Goal: Task Accomplishment & Management: Complete application form

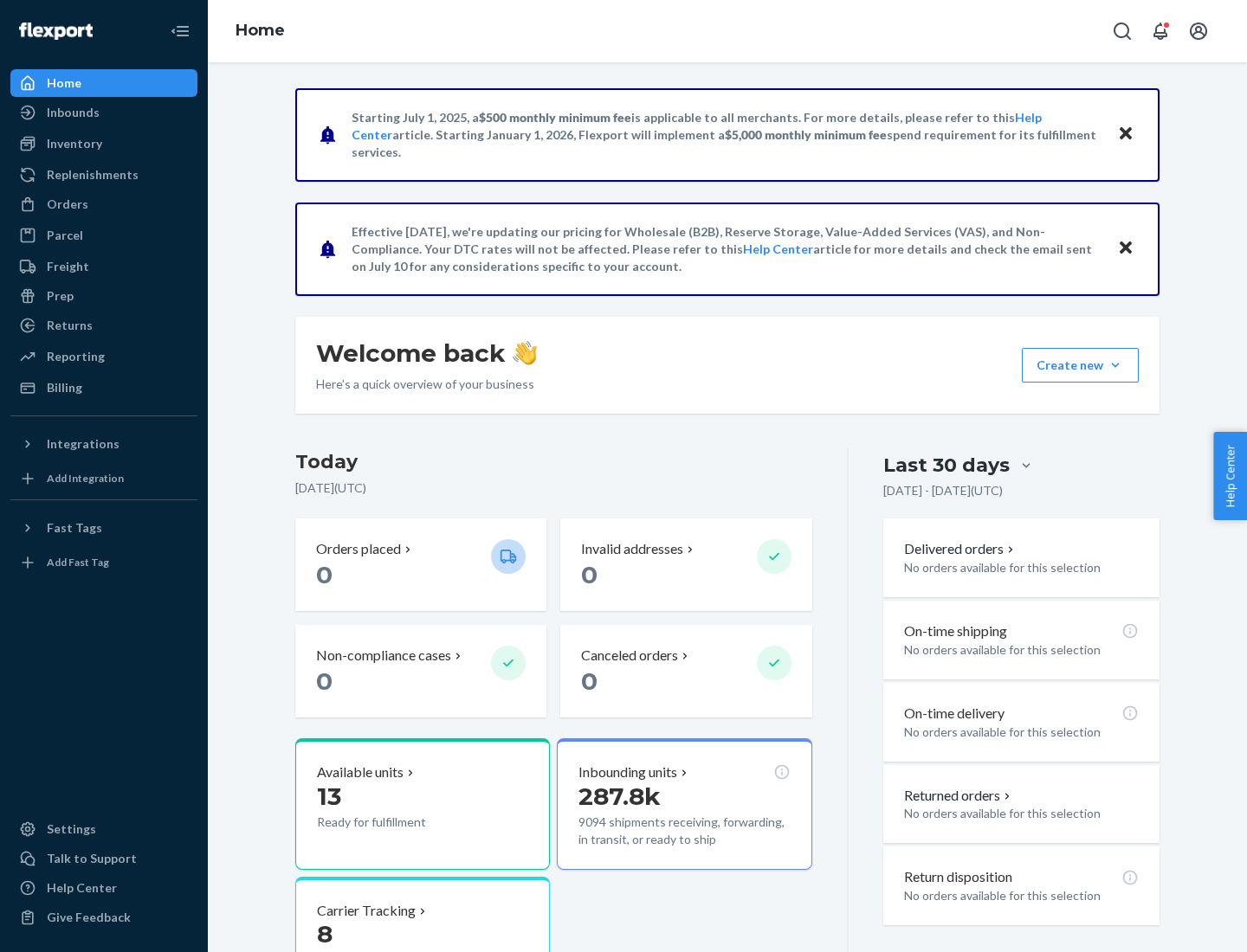
click at [1115, 366] on button "Create new Create new inbound Create new order Create new product" at bounding box center [1080, 366] width 117 height 35
click at [104, 112] on div "Inbounds" at bounding box center [104, 112] width 184 height 24
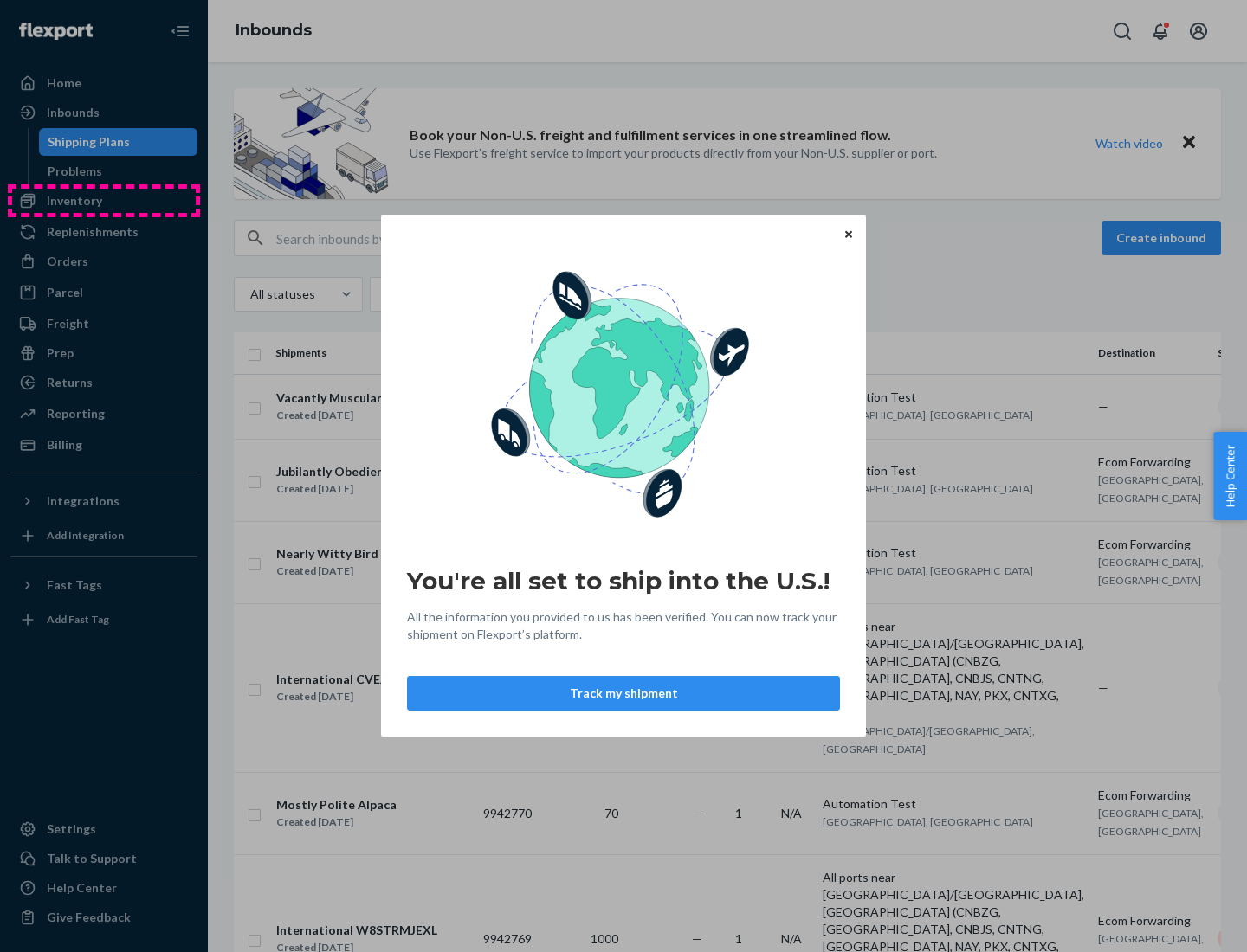
click at [104, 201] on div "You're all set to ship into the U.S.! All the information you provided to us ha…" at bounding box center [623, 476] width 1247 height 952
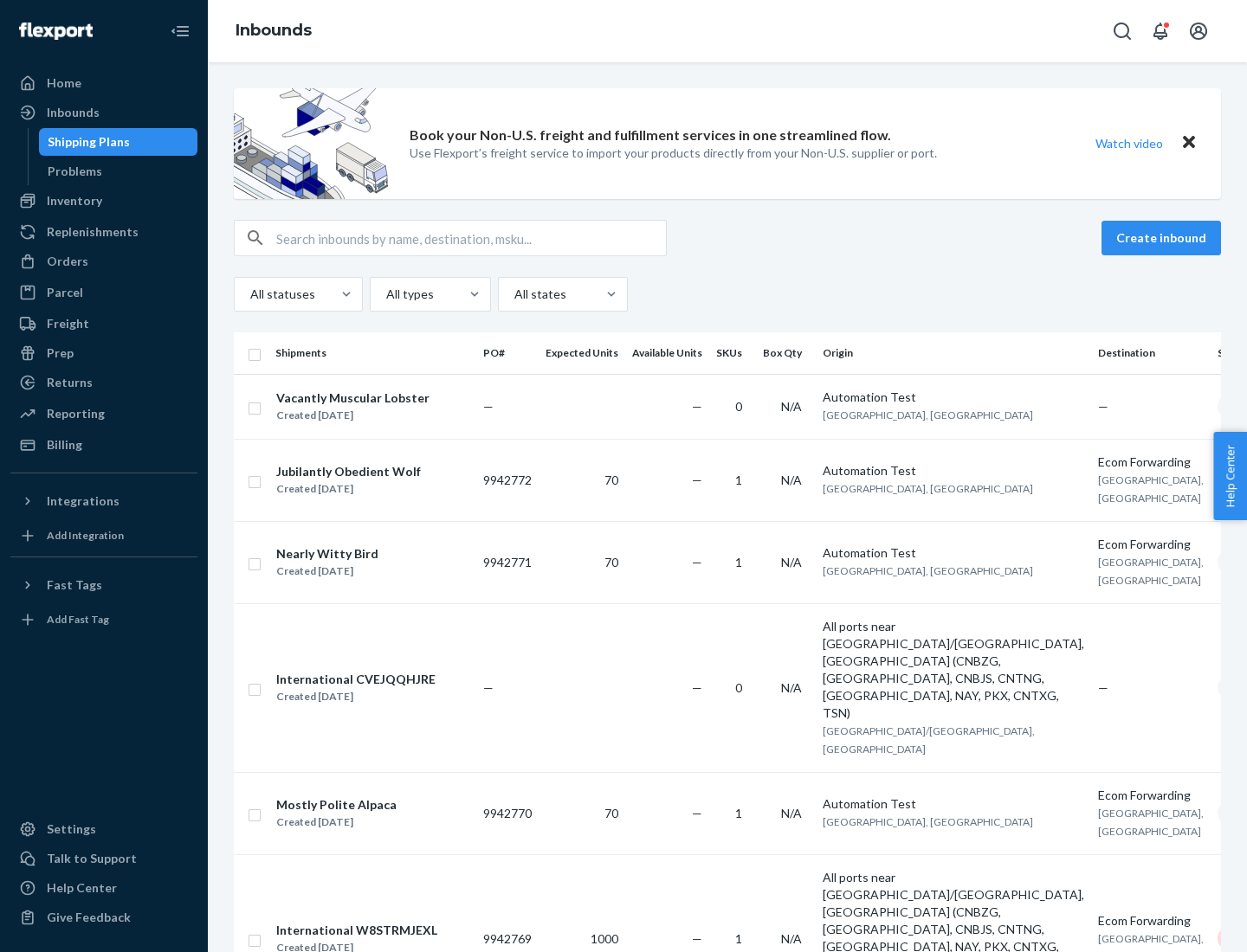
click at [727, 31] on div "Inbounds" at bounding box center [727, 31] width 1039 height 62
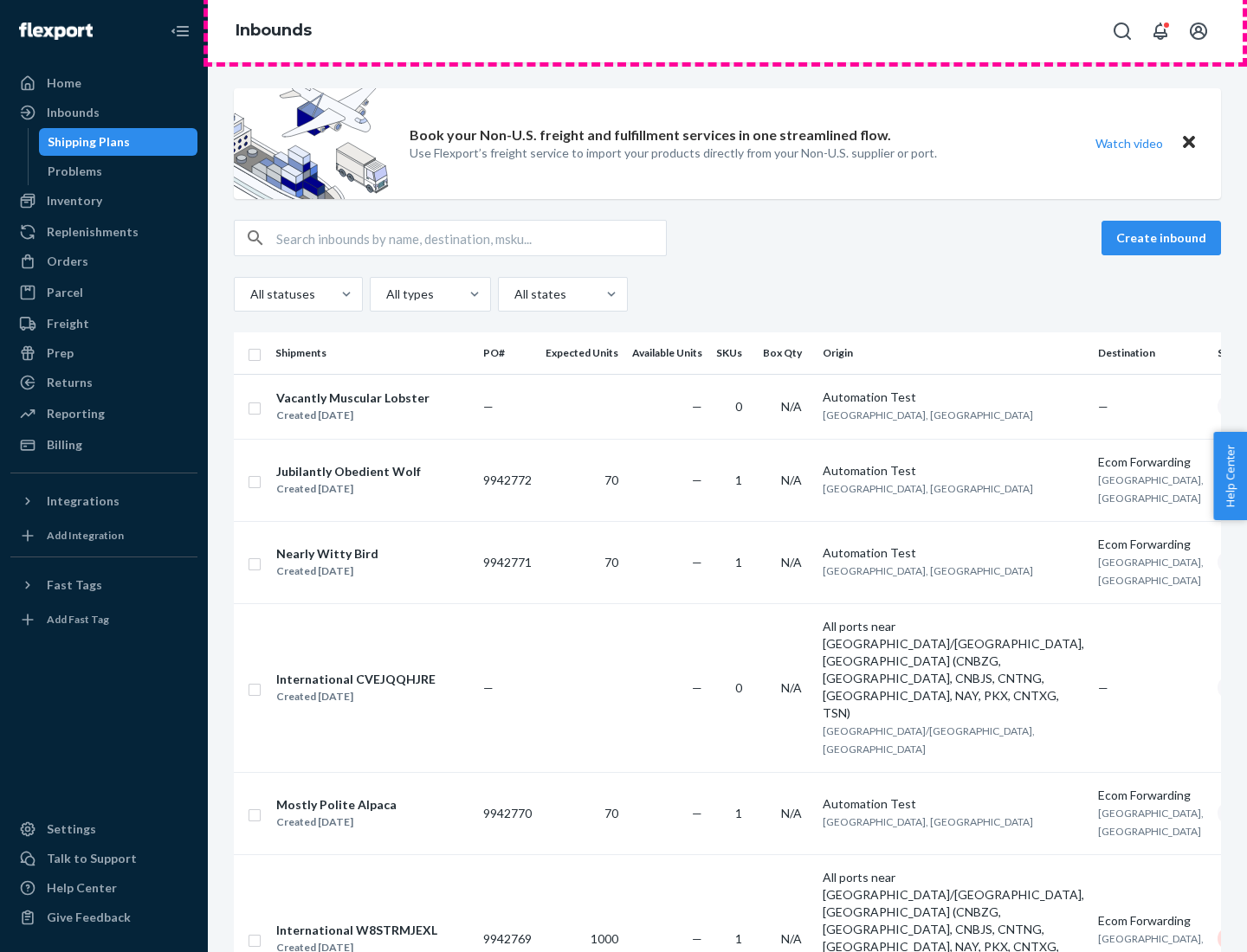
click at [727, 31] on div "Inbounds" at bounding box center [727, 31] width 1039 height 62
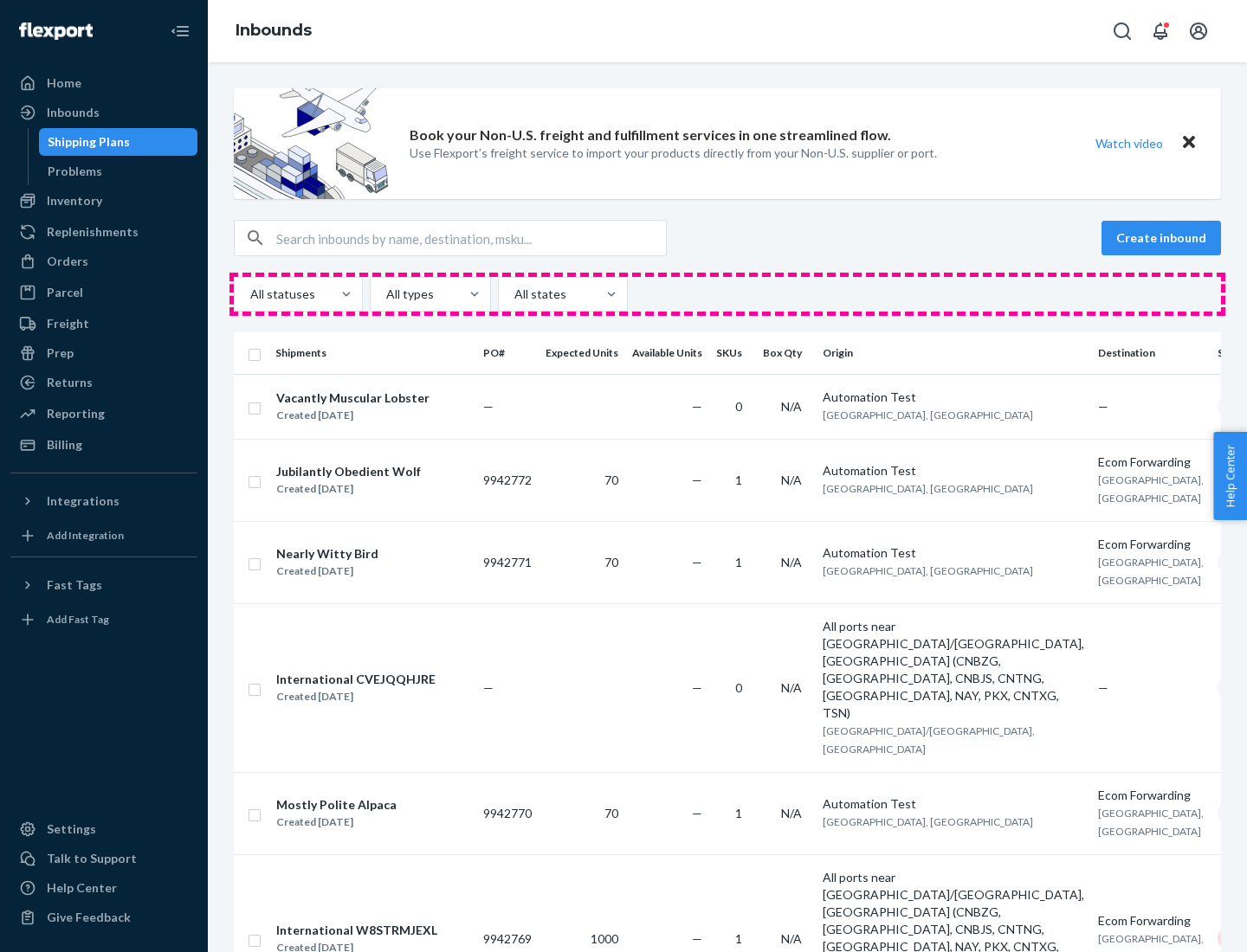
click at [727, 294] on div "All statuses All types All states" at bounding box center [727, 294] width 987 height 35
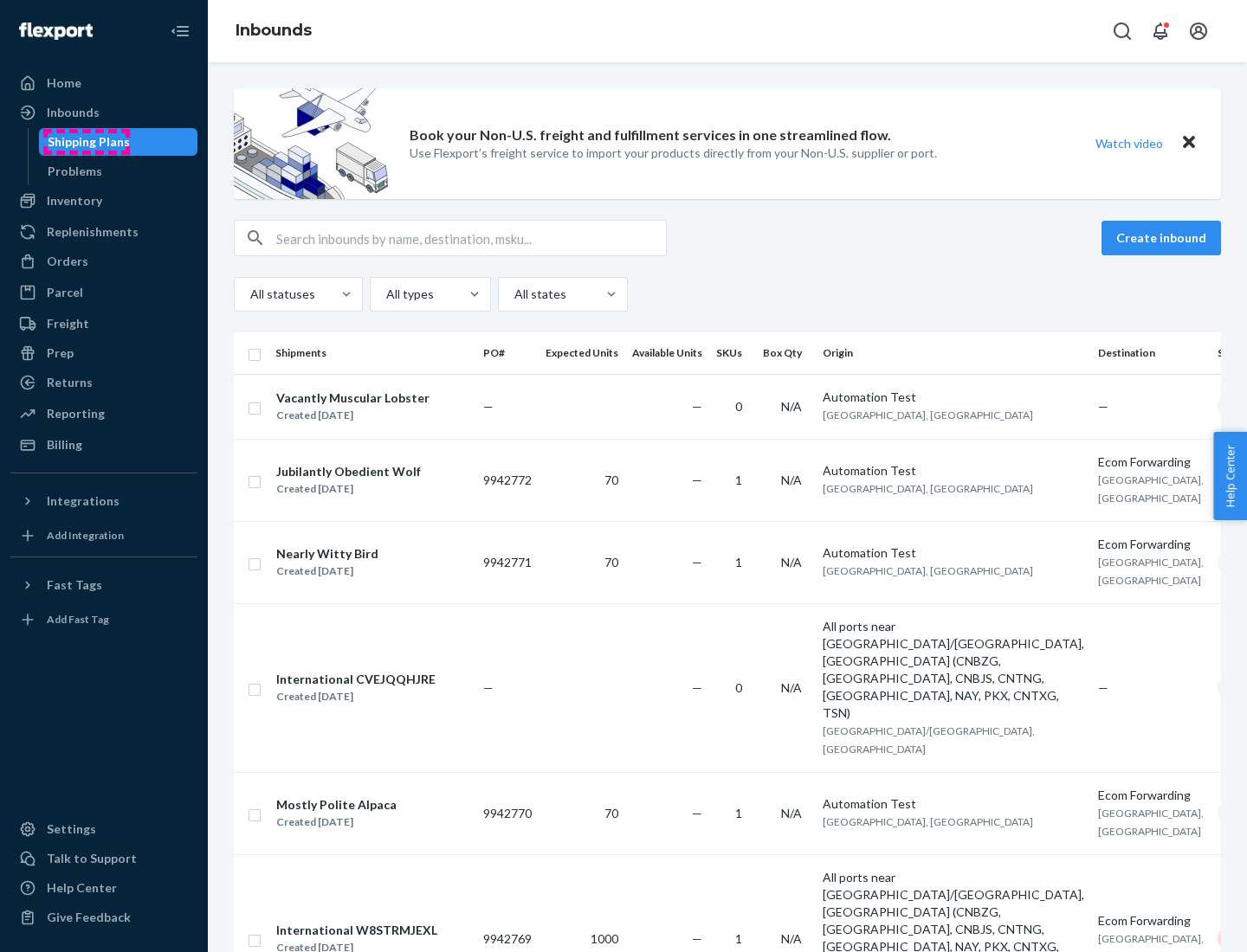
click at [86, 142] on div "Shipping Plans" at bounding box center [88, 142] width 82 height 17
click at [1164, 238] on button "Create inbound" at bounding box center [1160, 238] width 119 height 35
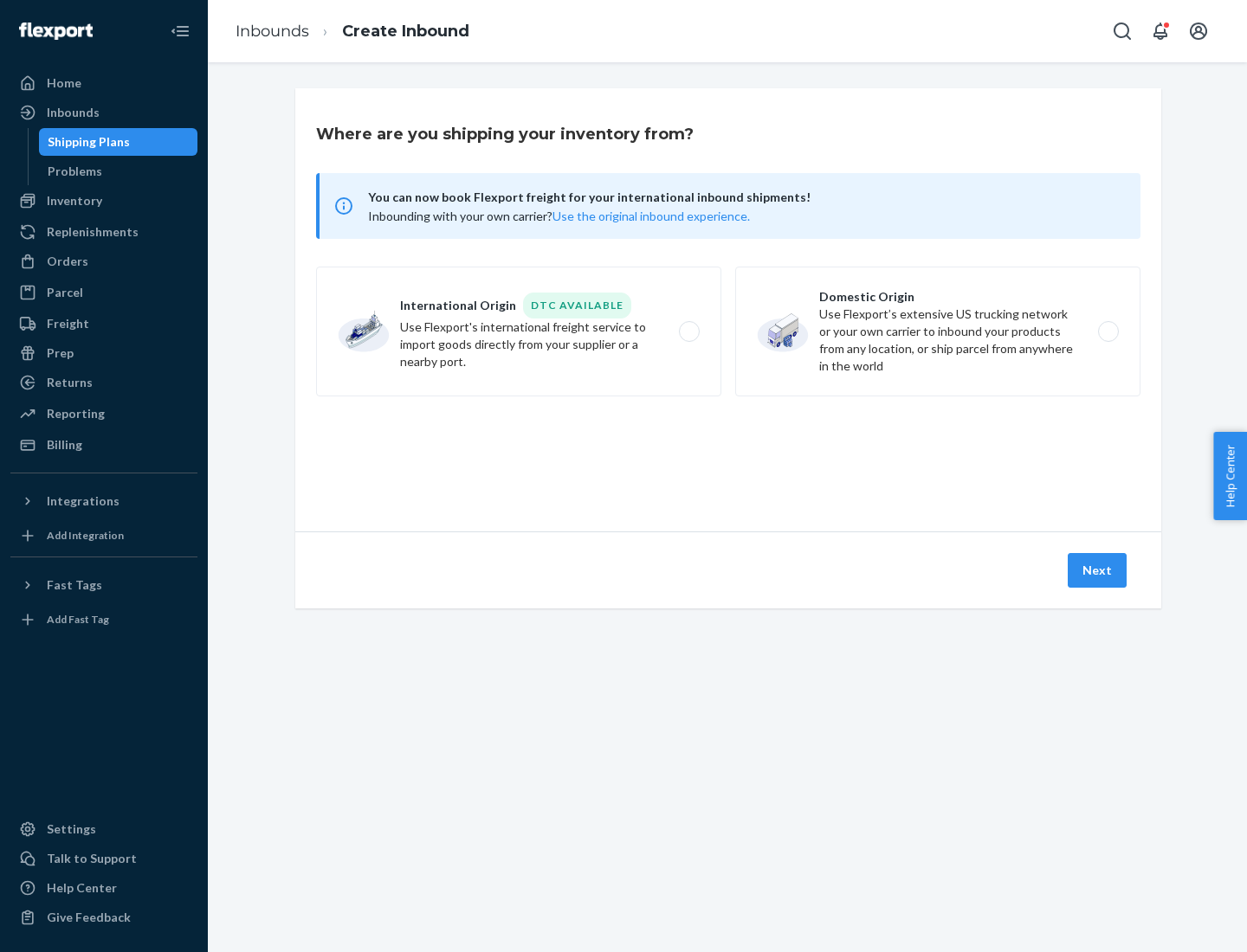
click at [519, 332] on label "International Origin DTC Available Use Flexport's international freight service…" at bounding box center [519, 332] width 405 height 130
click at [688, 332] on input "International Origin DTC Available Use Flexport's international freight service…" at bounding box center [694, 332] width 12 height 12
radio input "true"
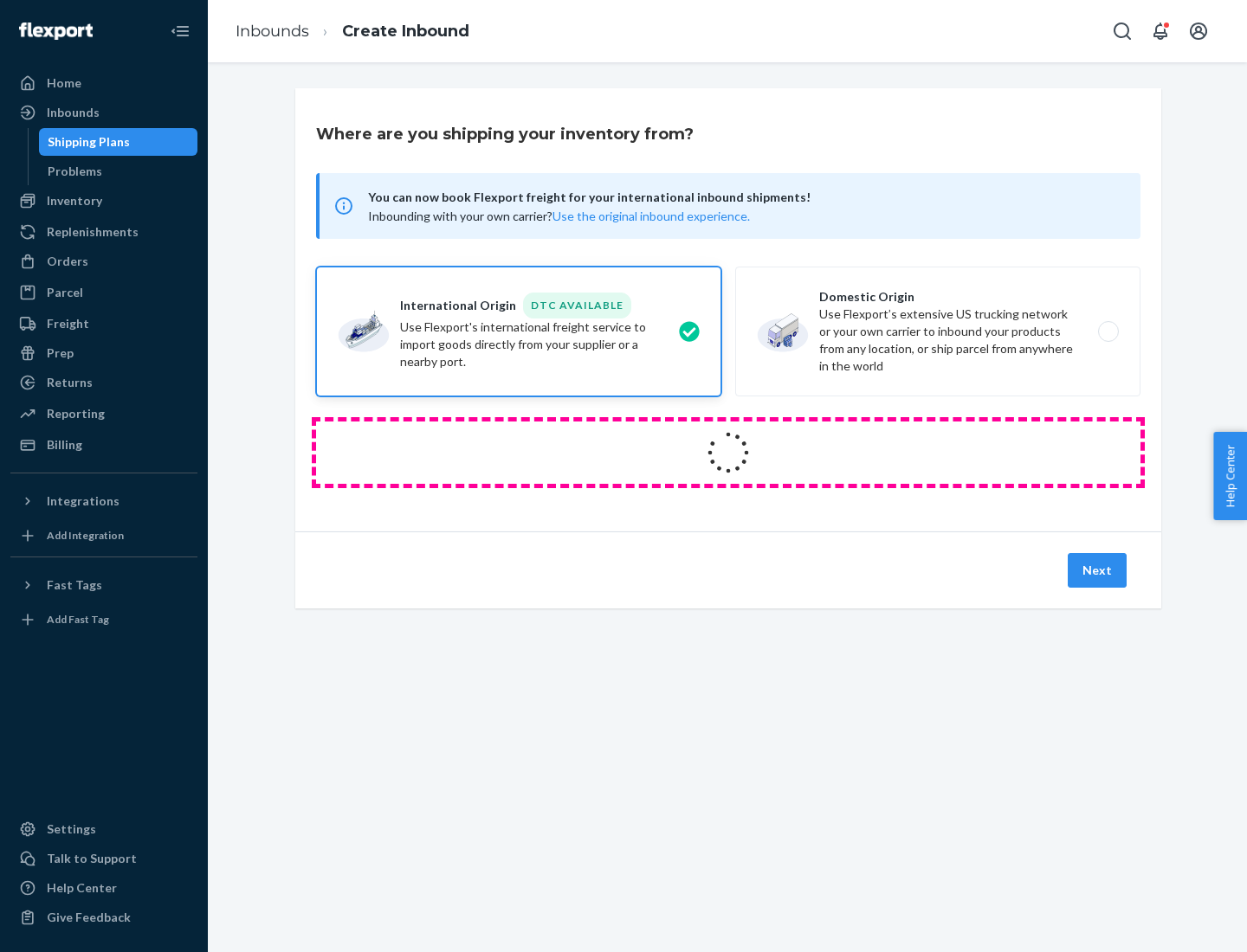
click at [728, 453] on icon at bounding box center [728, 454] width 62 height 62
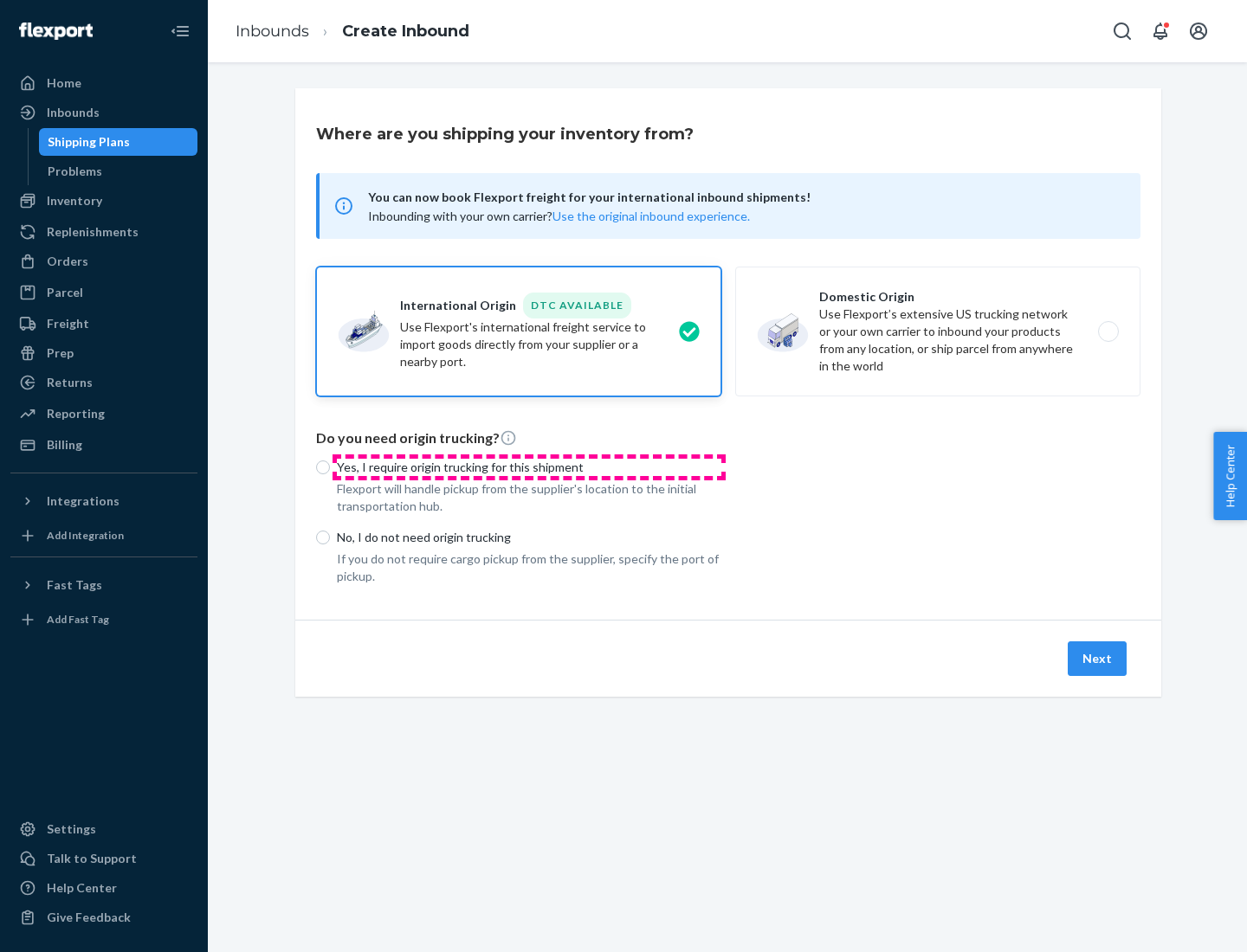
click at [529, 466] on p "Yes, I require origin trucking for this shipment" at bounding box center [528, 467] width 384 height 17
click at [330, 466] on input "Yes, I require origin trucking for this shipment" at bounding box center [323, 467] width 14 height 14
radio input "true"
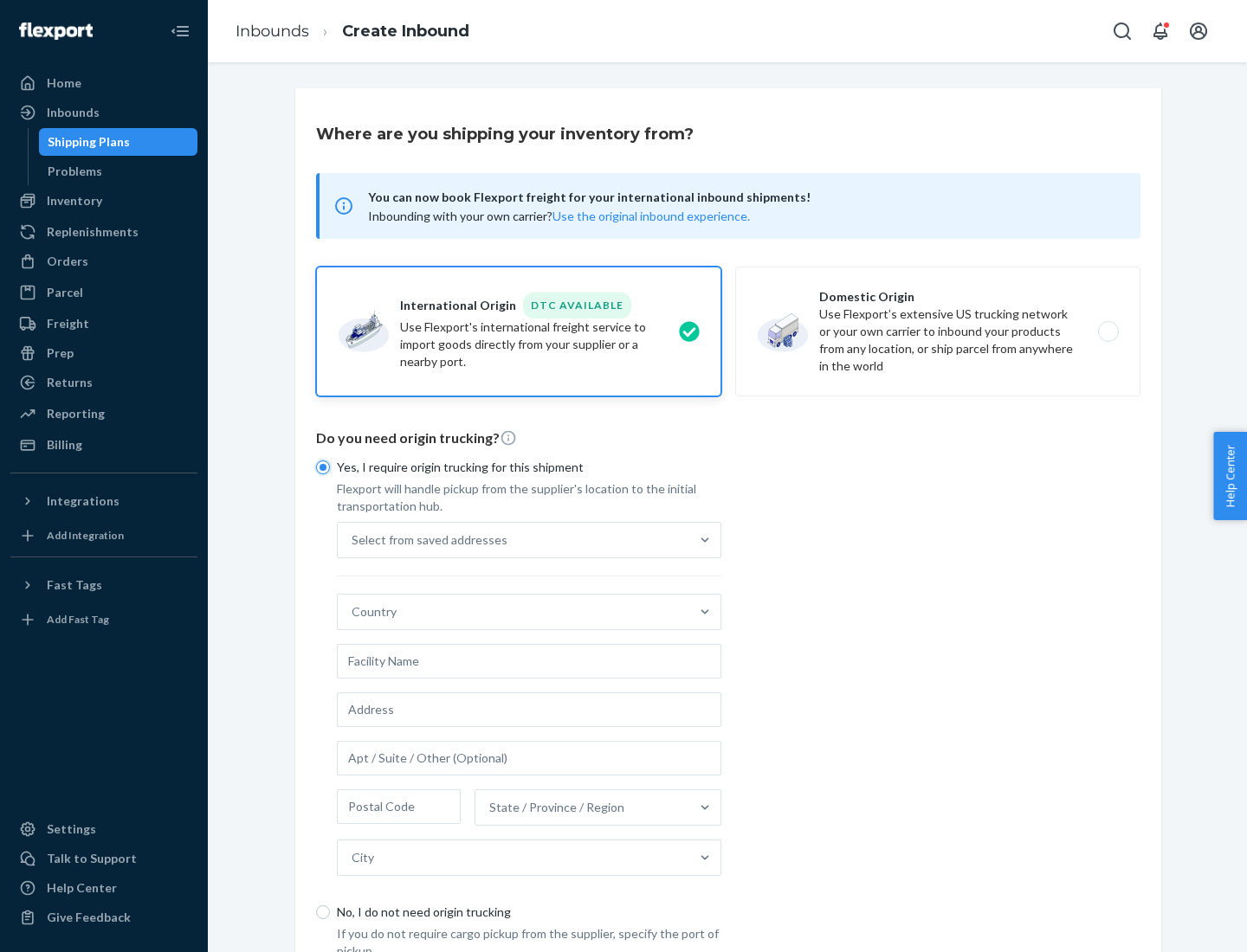
scroll to position [33, 0]
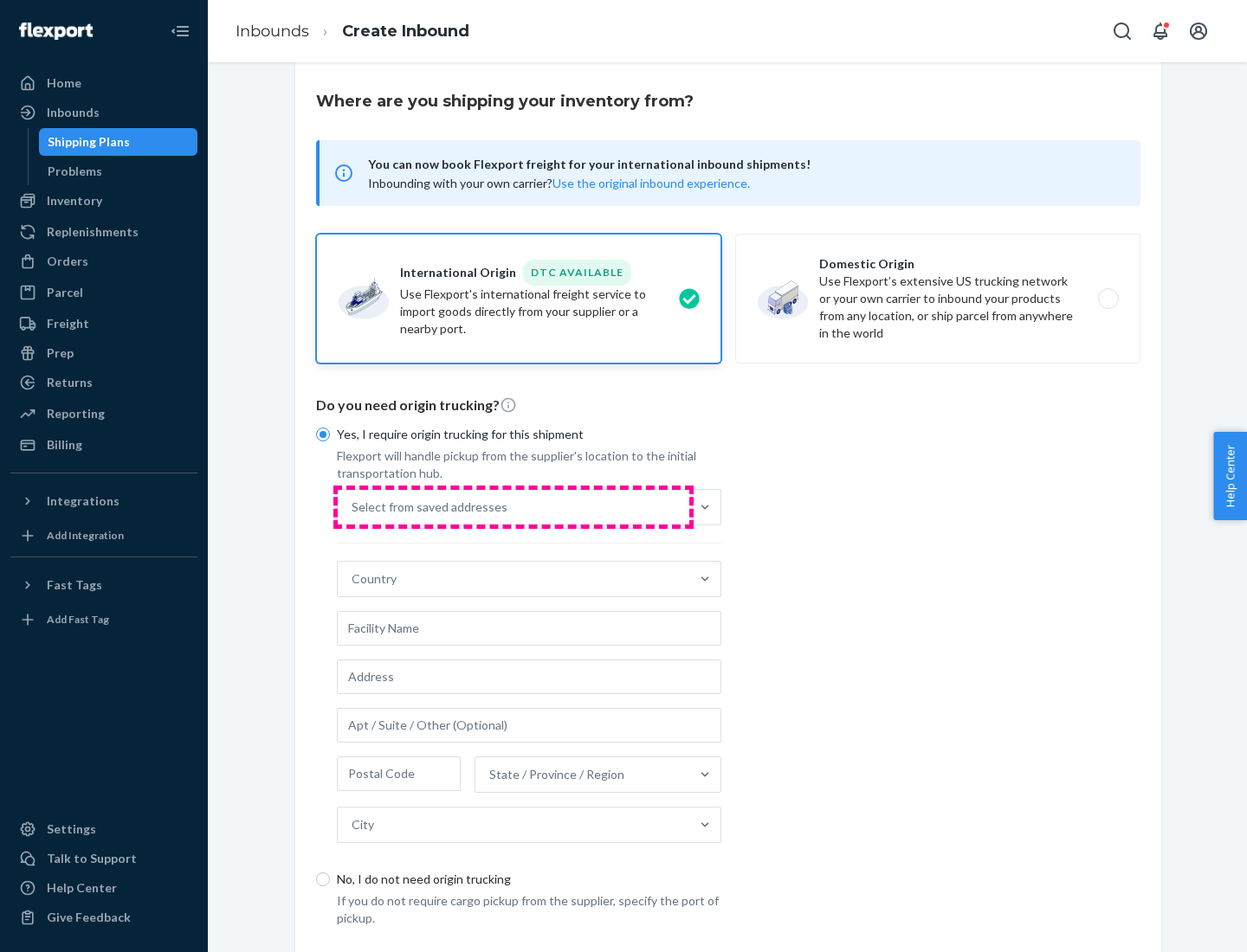
click at [514, 506] on div "Select from saved addresses" at bounding box center [513, 507] width 351 height 35
click at [353, 506] on input "Select from saved addresses" at bounding box center [352, 507] width 2 height 17
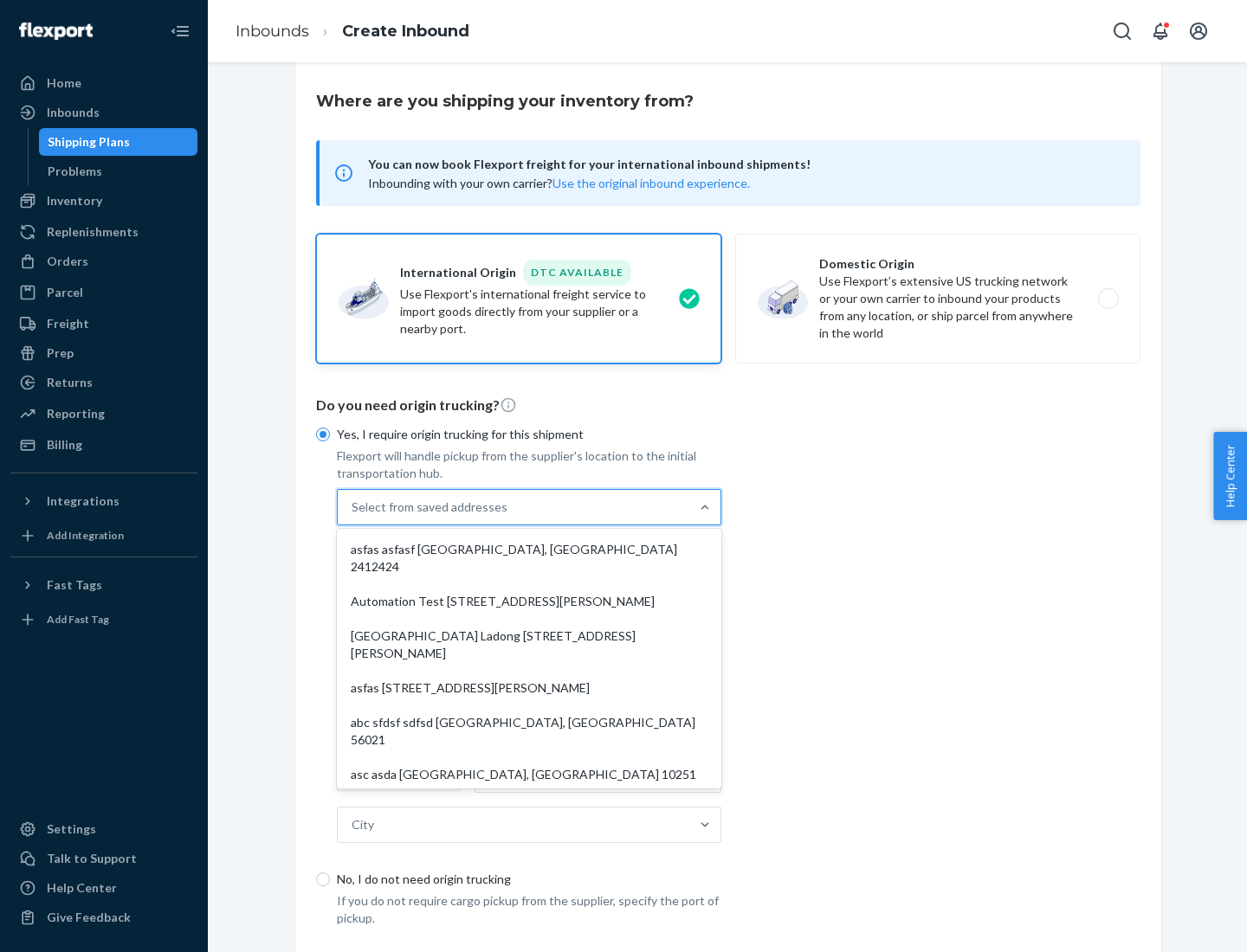
scroll to position [75, 0]
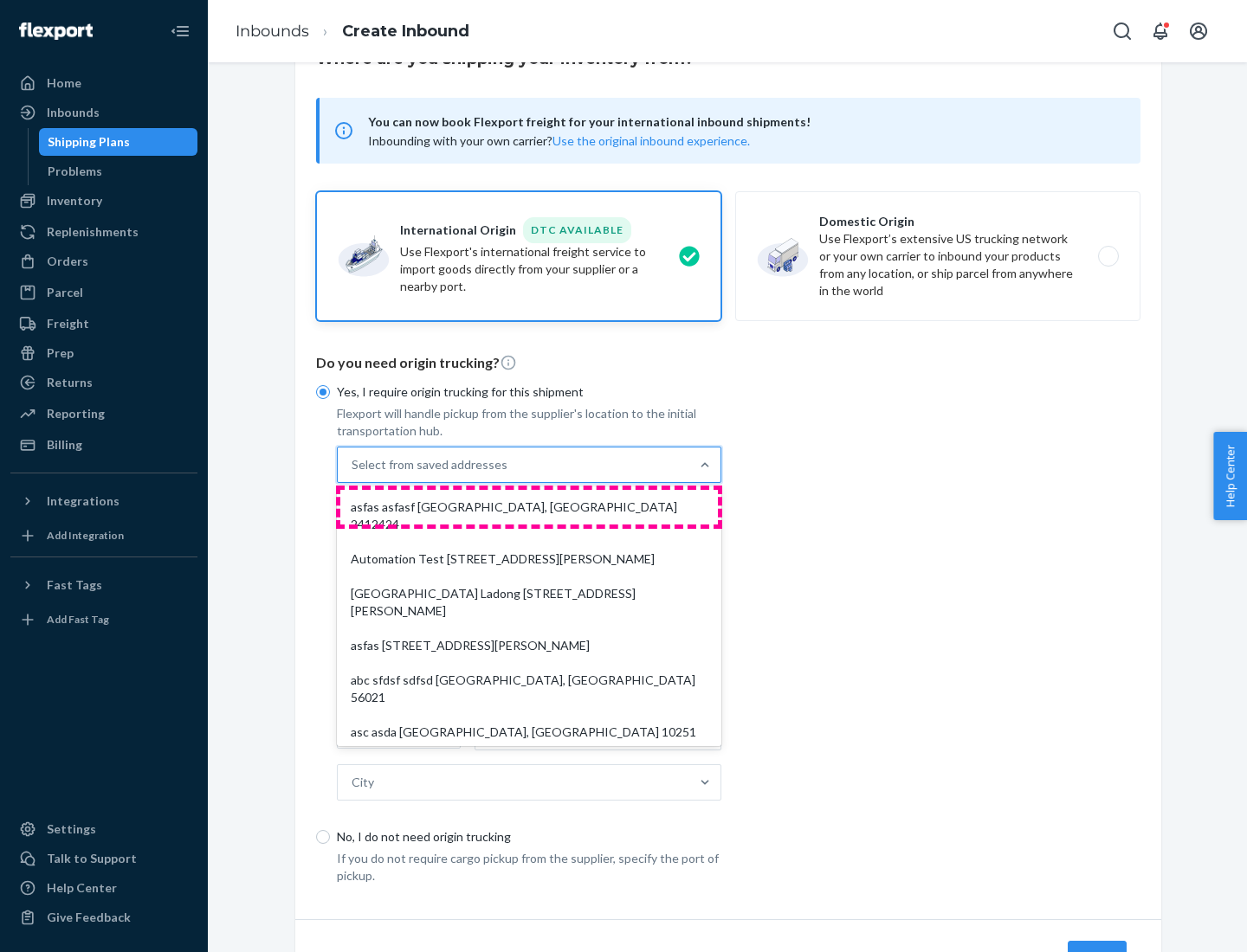
click at [529, 506] on div "asfas asfasf [GEOGRAPHIC_DATA], [GEOGRAPHIC_DATA] 2412424" at bounding box center [529, 516] width 377 height 52
click at [353, 473] on input "option asfas asfasf [GEOGRAPHIC_DATA], [GEOGRAPHIC_DATA] 2412424 focused, 1 of …" at bounding box center [352, 465] width 2 height 17
type input "asfas"
type input "asfasf"
type input "2412424"
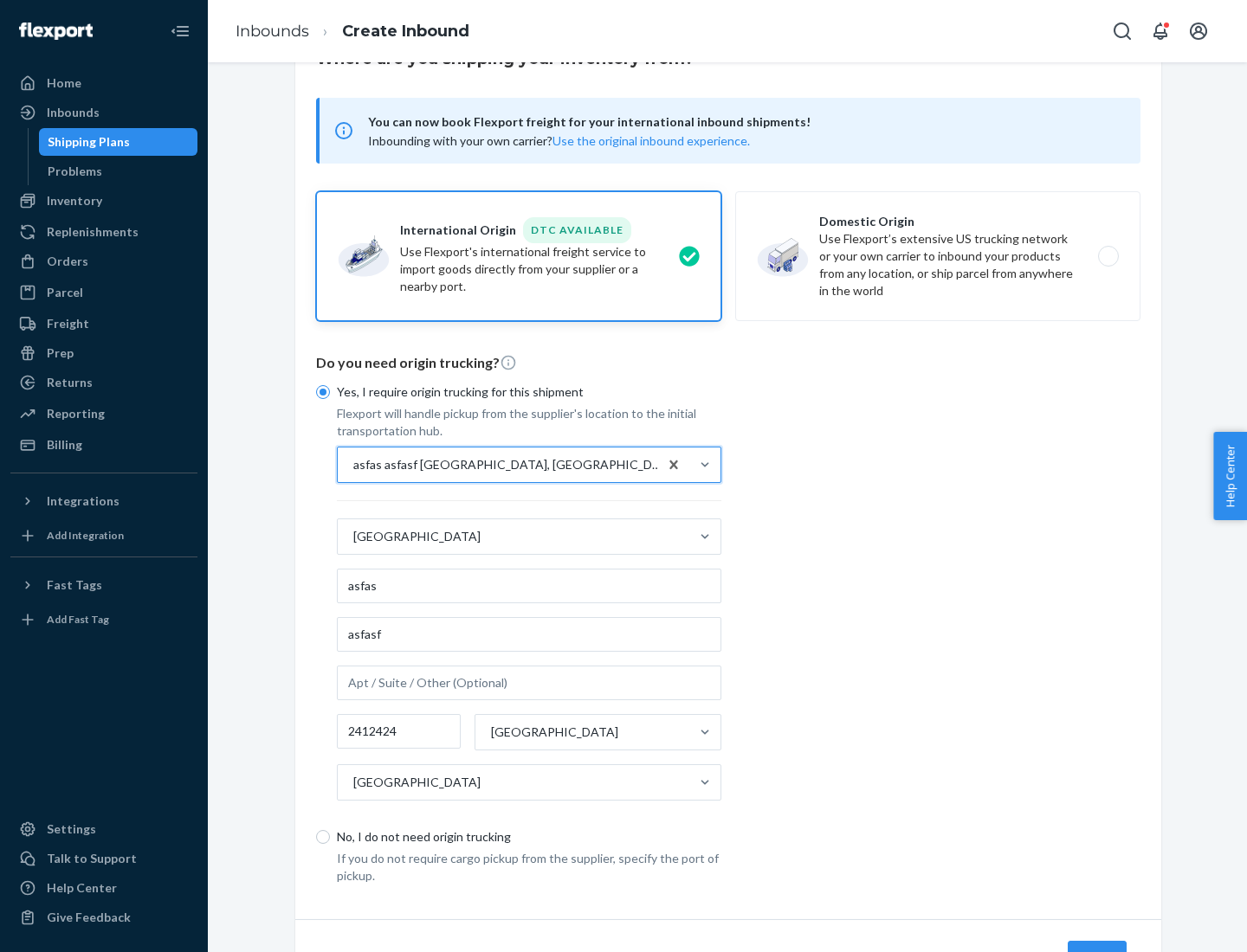
scroll to position [161, 0]
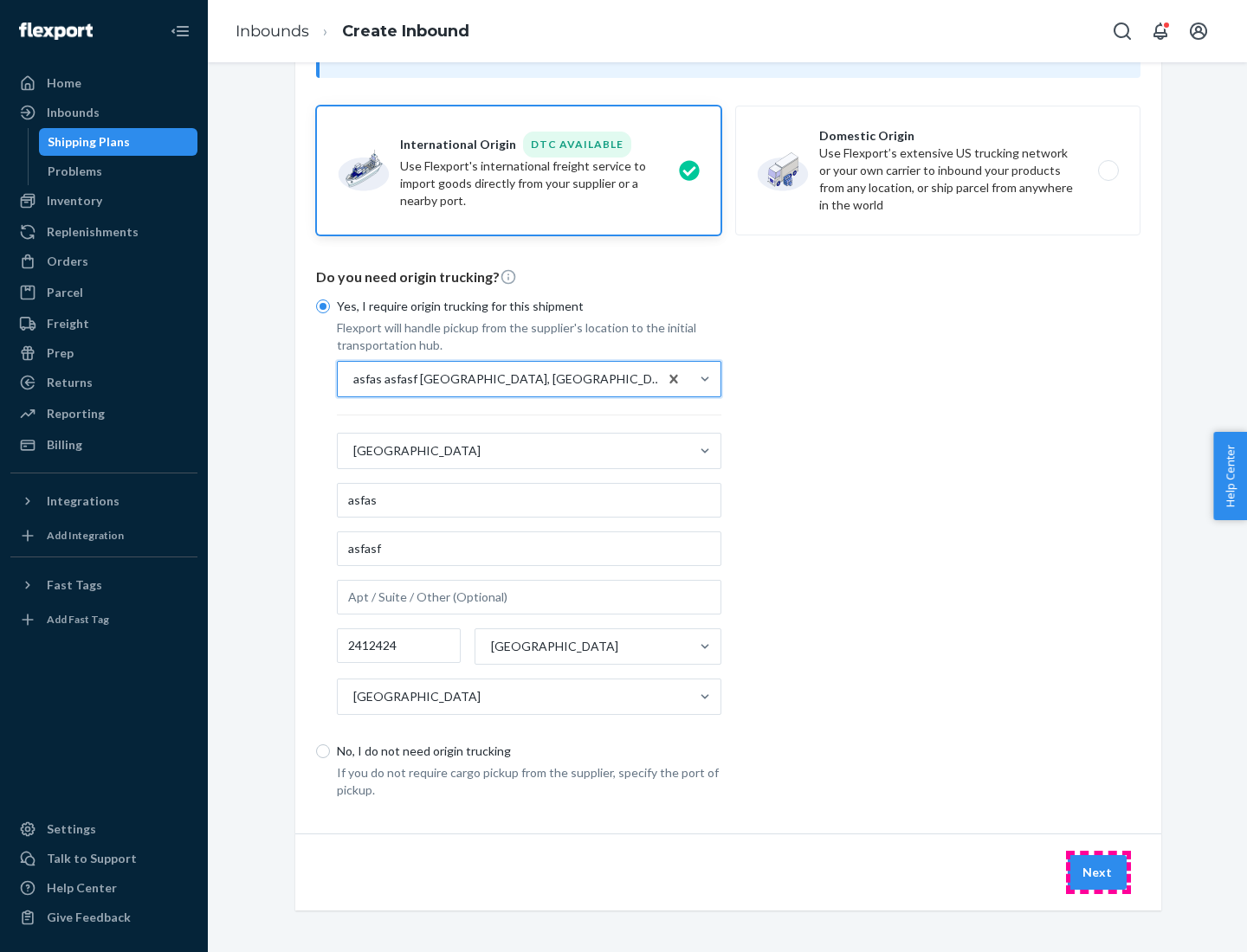
click at [1098, 872] on button "Next" at bounding box center [1096, 873] width 59 height 35
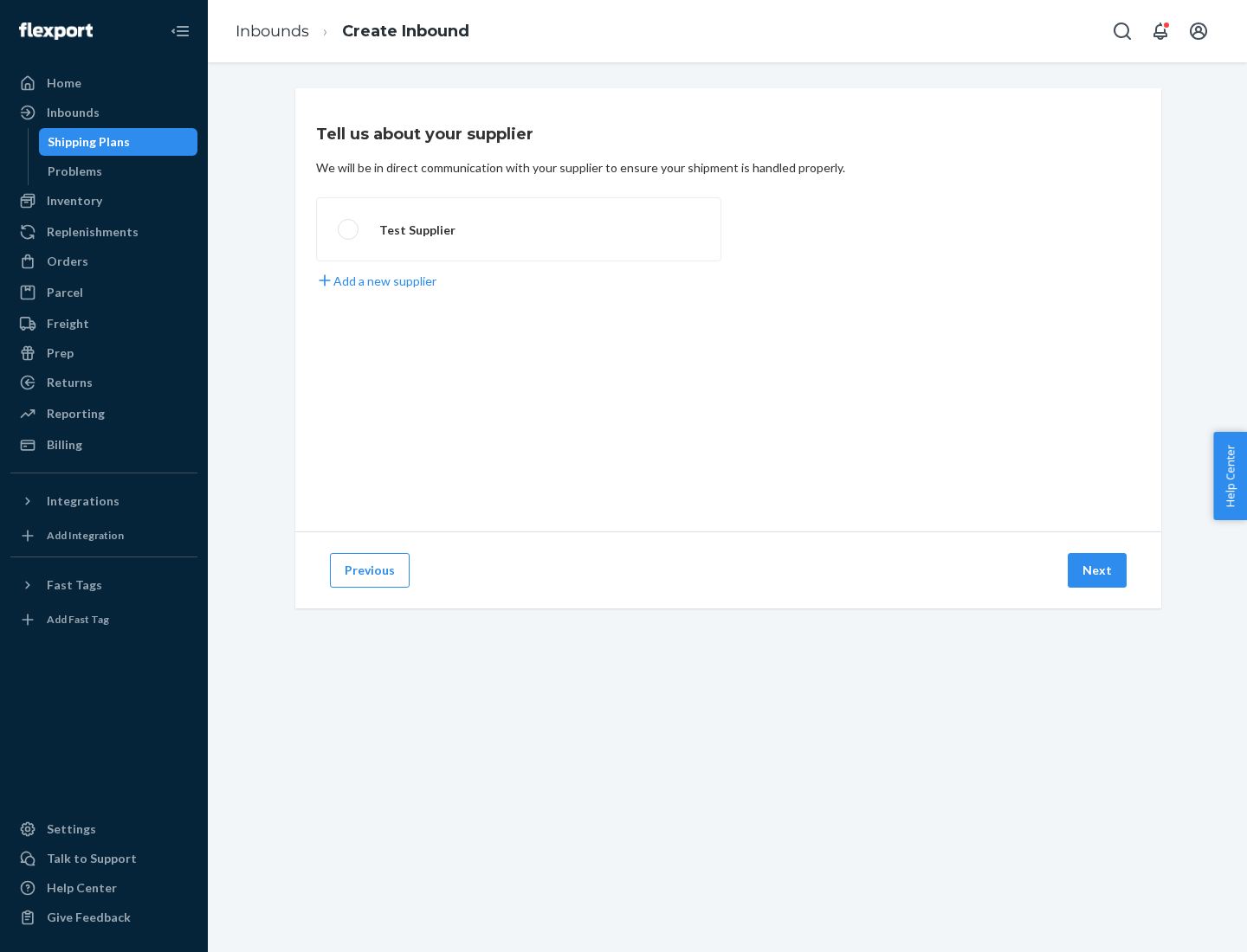
click at [519, 229] on label "Test Supplier" at bounding box center [519, 229] width 405 height 64
click at [349, 229] on input "Test Supplier" at bounding box center [343, 230] width 12 height 12
radio input "true"
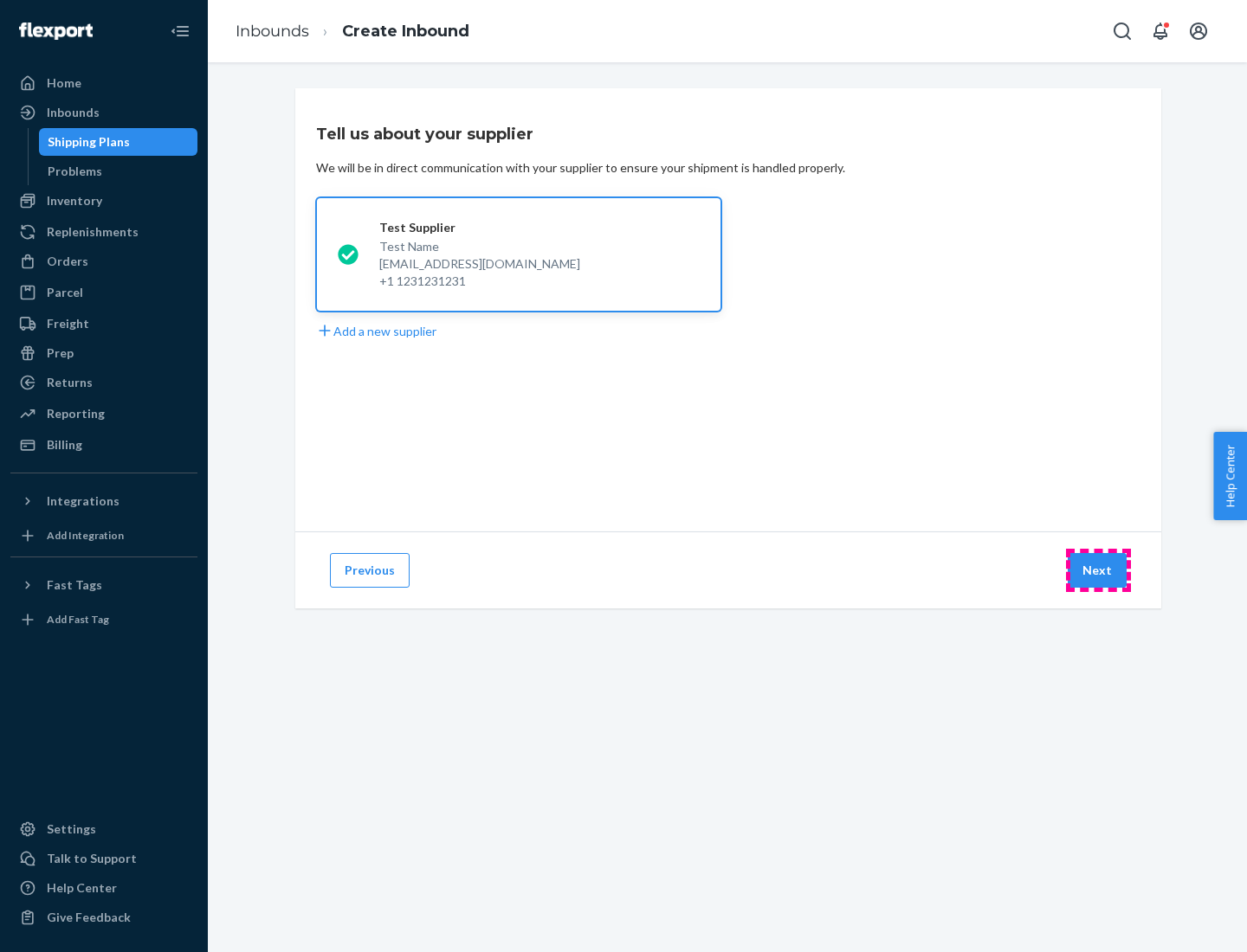
click at [1098, 571] on button "Next" at bounding box center [1096, 571] width 59 height 35
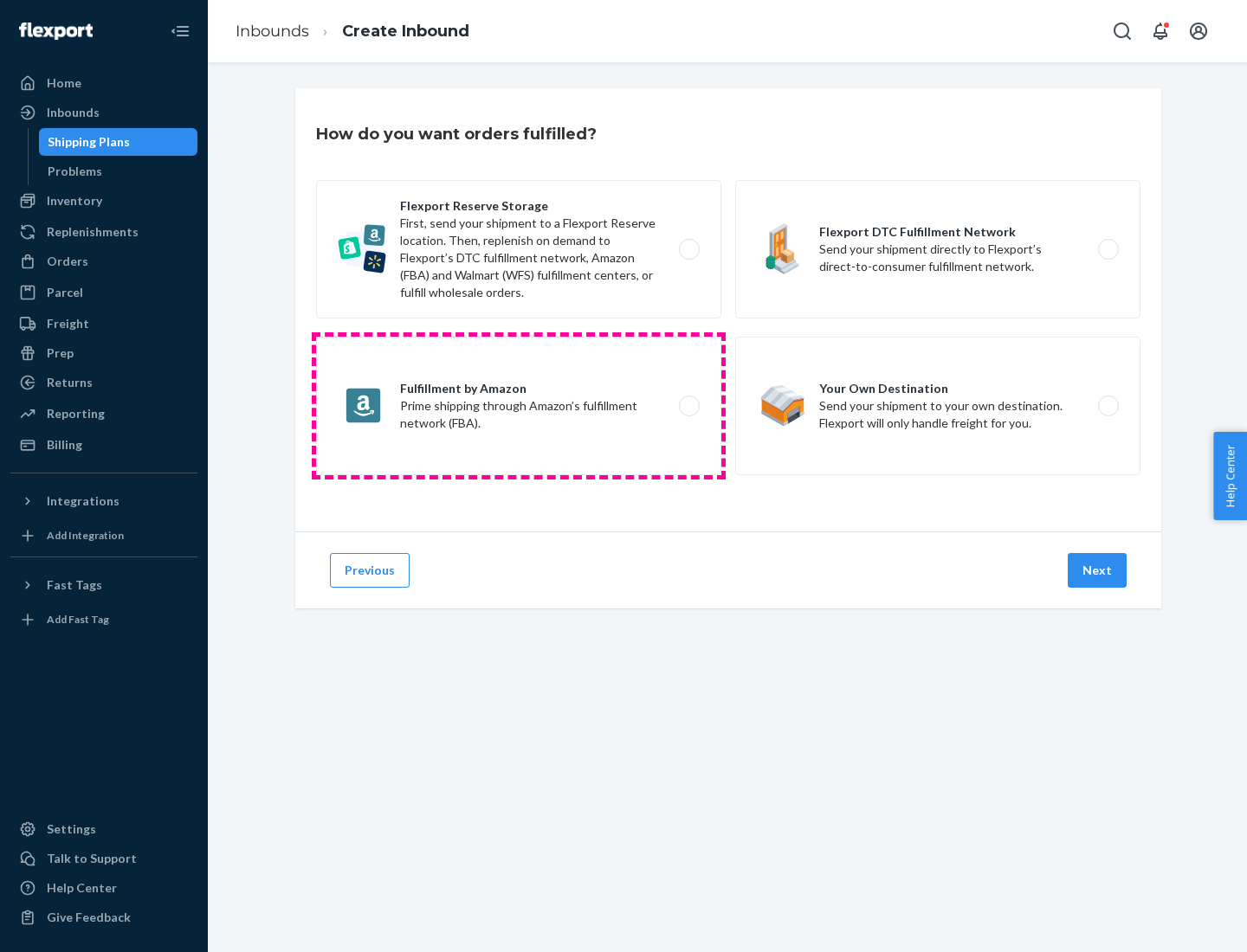
click at [519, 406] on label "Fulfillment by Amazon Prime shipping through Amazon’s fulfillment network (FBA)." at bounding box center [519, 405] width 405 height 138
click at [688, 406] on input "Fulfillment by Amazon Prime shipping through Amazon’s fulfillment network (FBA)." at bounding box center [694, 406] width 12 height 12
radio input "true"
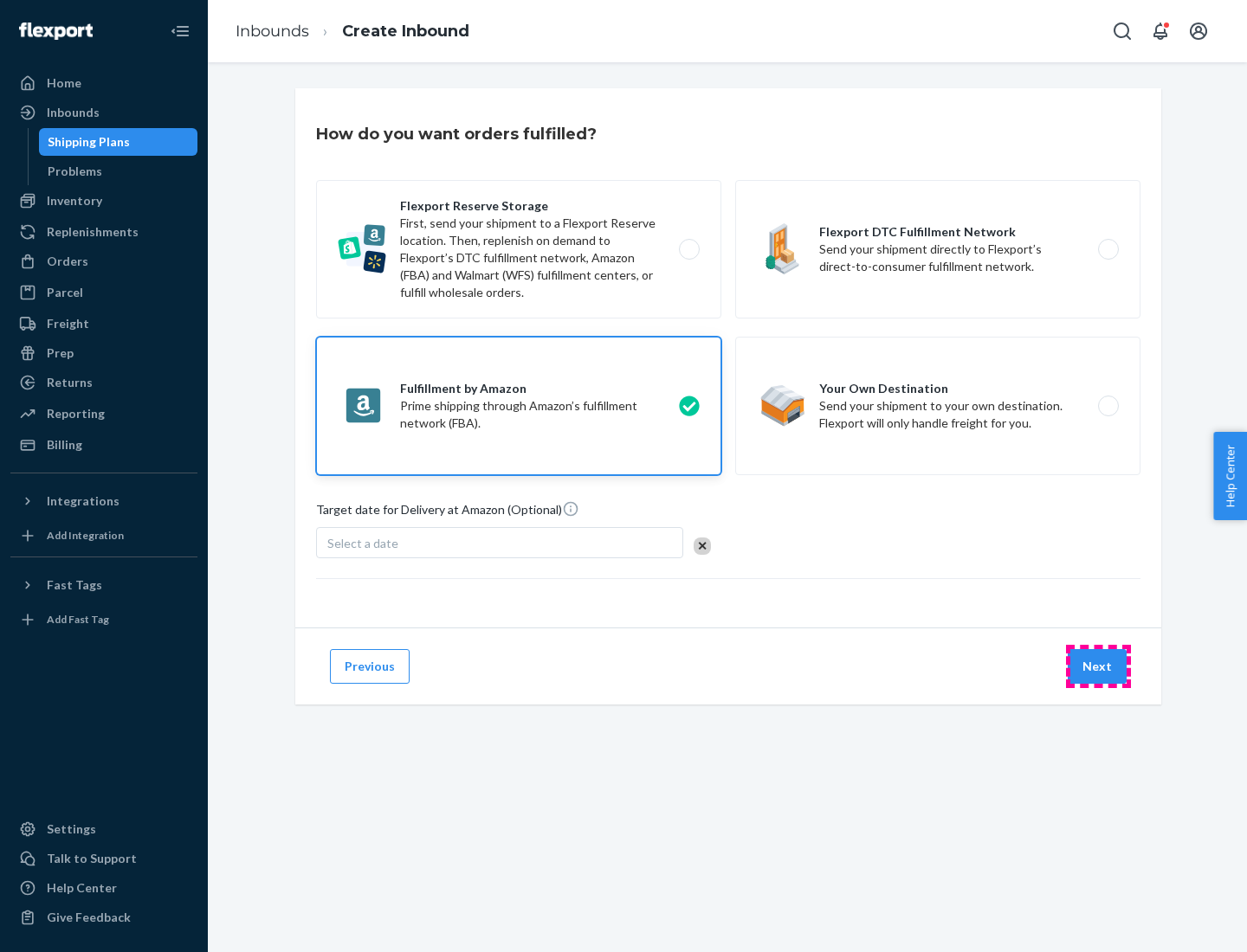
click at [1098, 667] on button "Next" at bounding box center [1096, 667] width 59 height 35
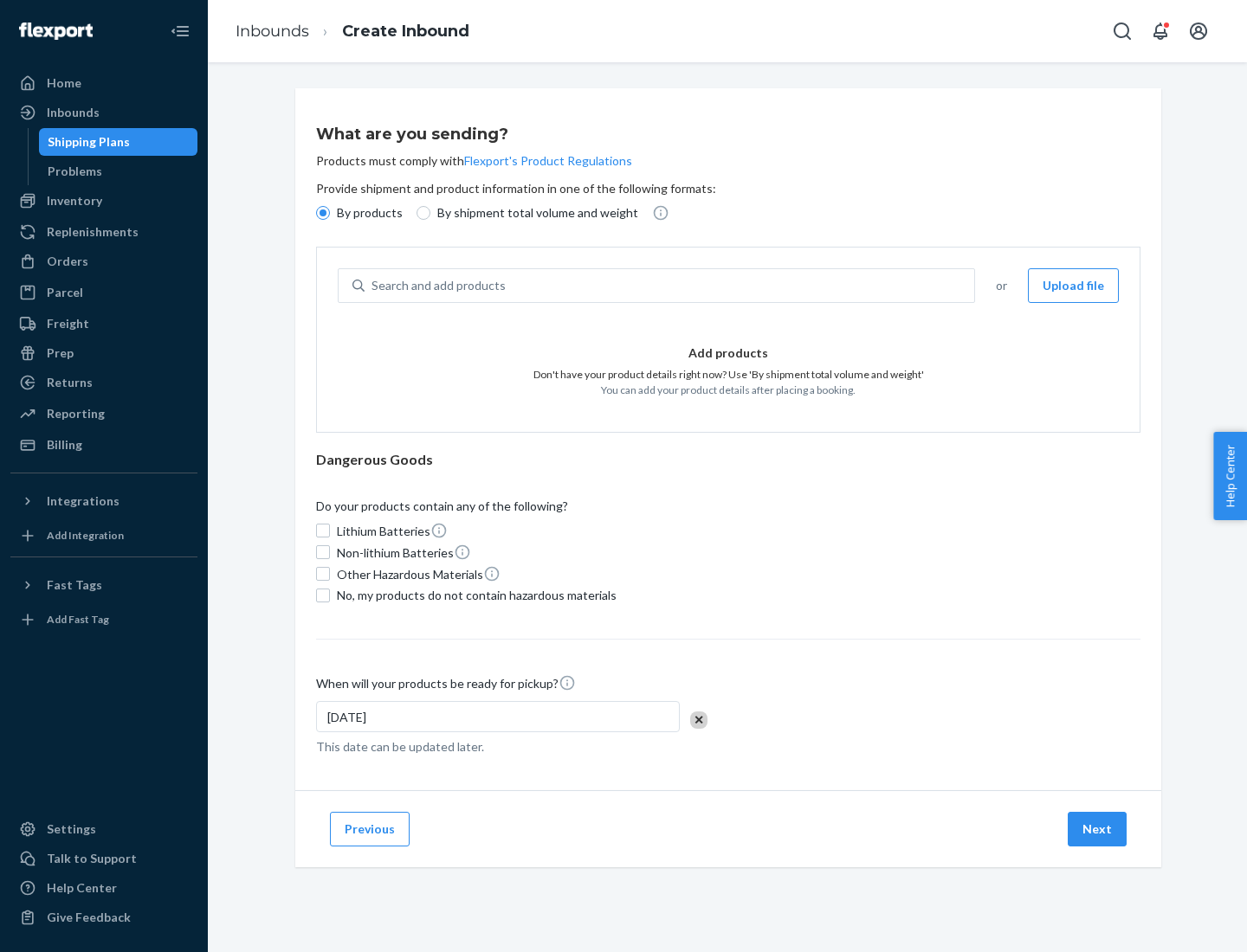
click at [532, 213] on p "By shipment total volume and weight" at bounding box center [538, 213] width 201 height 17
click at [431, 213] on input "By shipment total volume and weight" at bounding box center [423, 213] width 14 height 14
radio input "true"
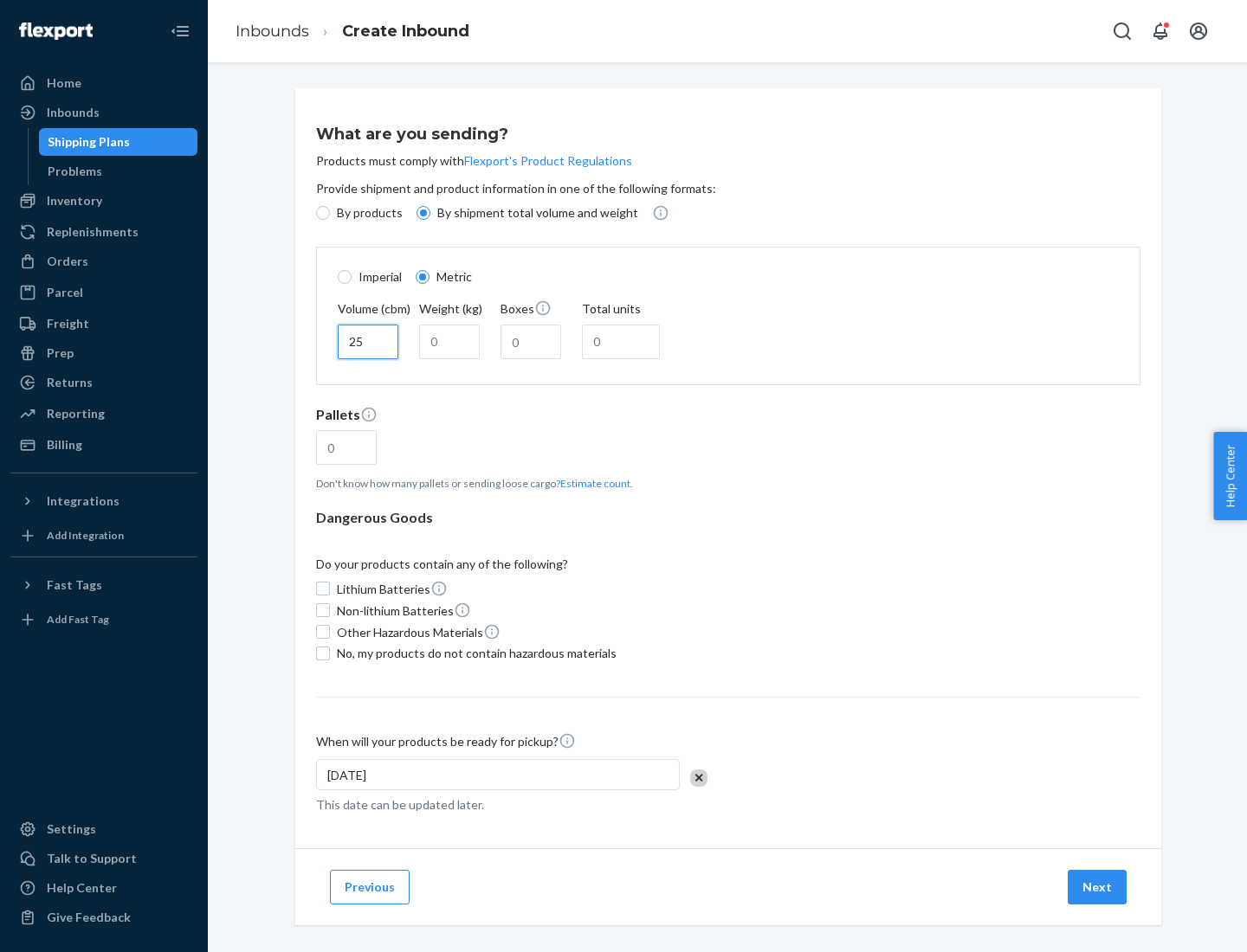
type input "25"
type input "100"
type input "50"
type input "500"
click at [591, 483] on button "Estimate count" at bounding box center [595, 483] width 70 height 15
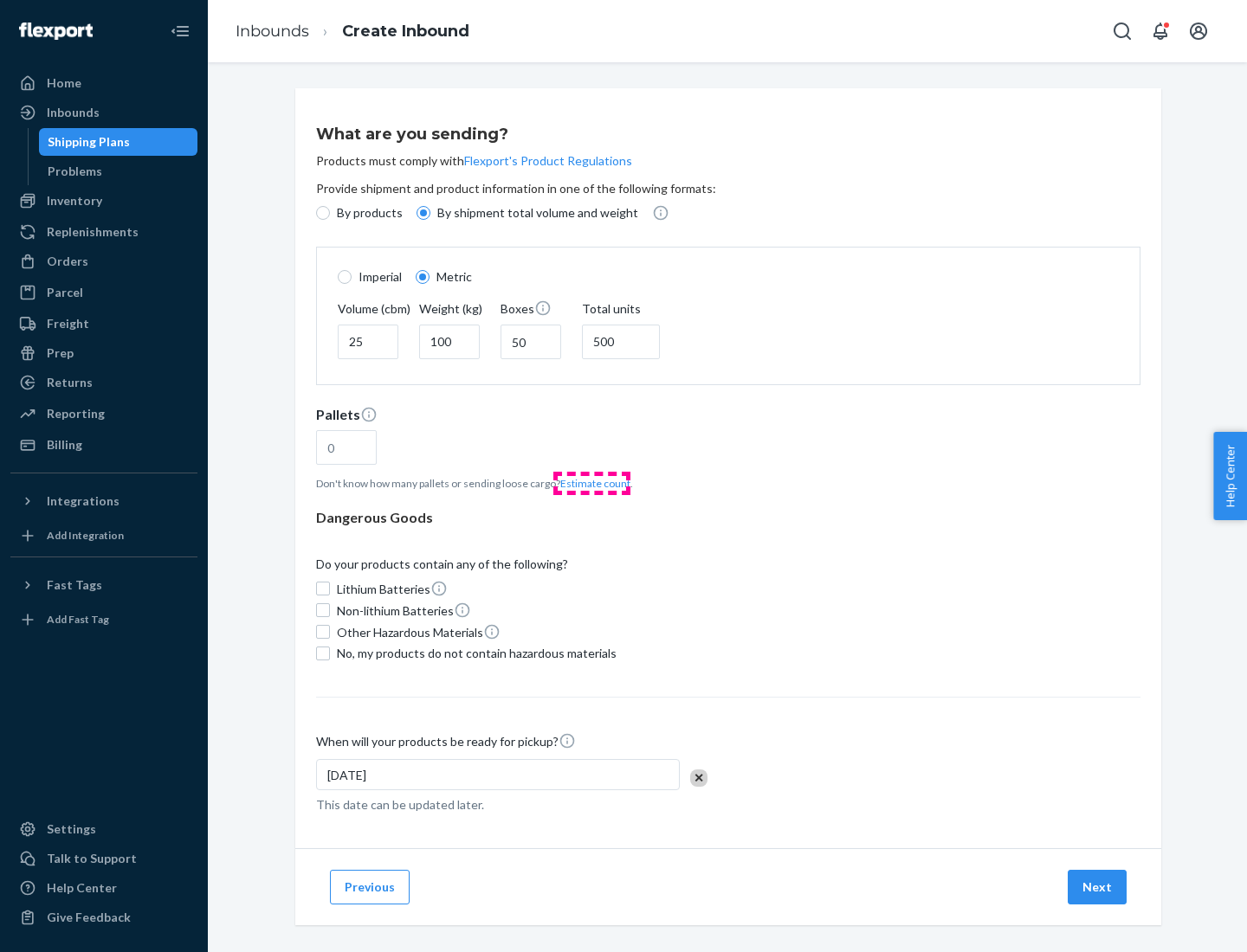
type input "16"
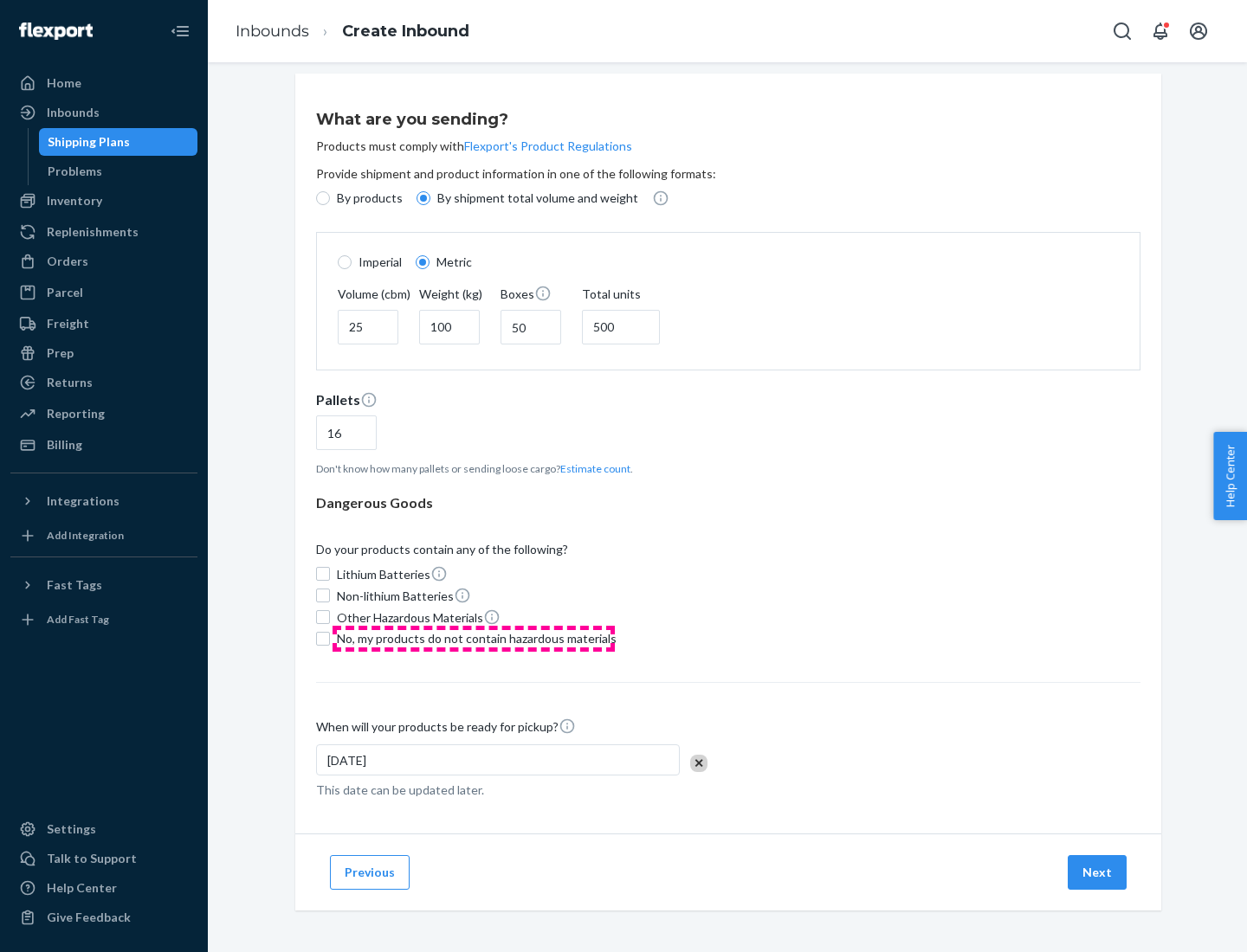
click at [473, 638] on span "No, my products do not contain hazardous materials" at bounding box center [476, 639] width 280 height 17
click at [330, 638] on input "No, my products do not contain hazardous materials" at bounding box center [323, 639] width 14 height 14
checkbox input "true"
click at [1098, 872] on button "Next" at bounding box center [1096, 873] width 59 height 35
